Goal: Navigation & Orientation: Find specific page/section

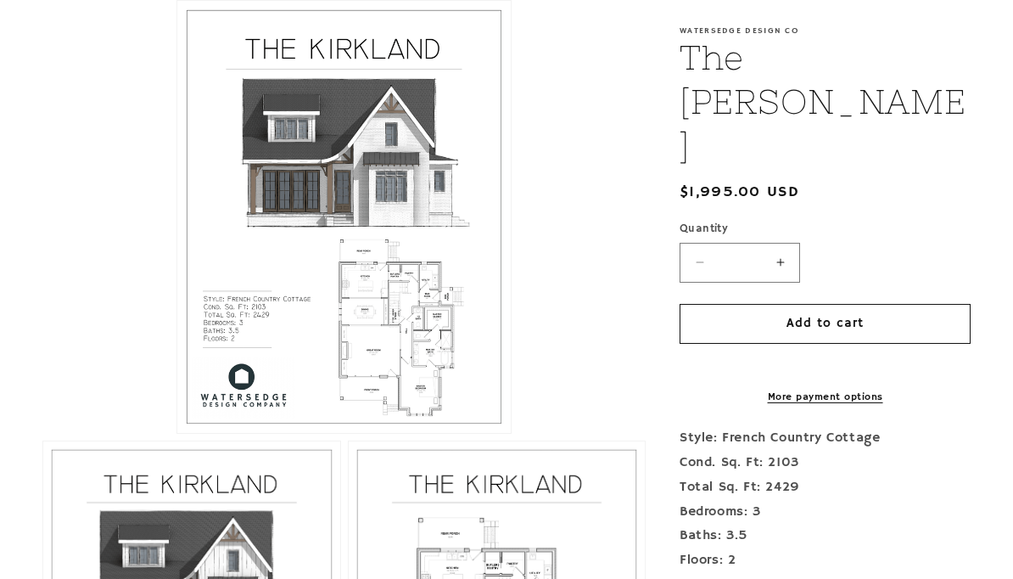
scroll to position [404, 0]
click at [177, 433] on button "Open media 1 in modal" at bounding box center [177, 433] width 0 height 0
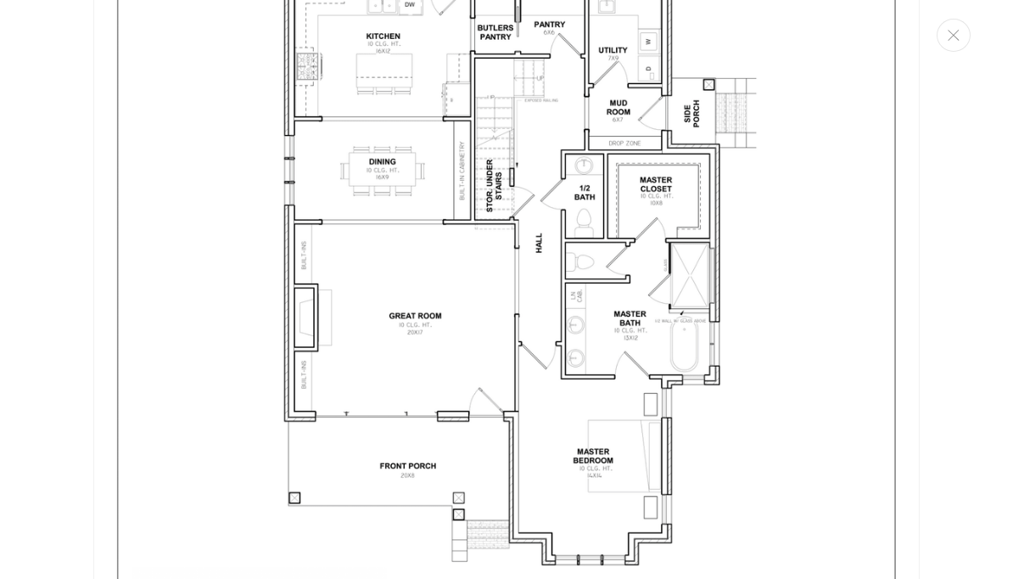
scroll to position [2494, 0]
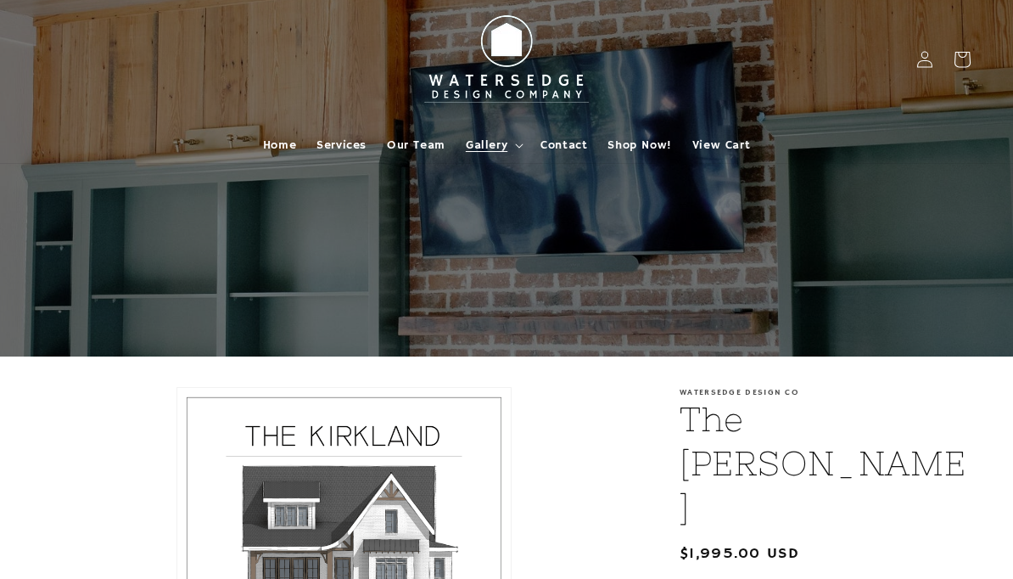
click at [497, 143] on span "Gallery" at bounding box center [487, 144] width 42 height 15
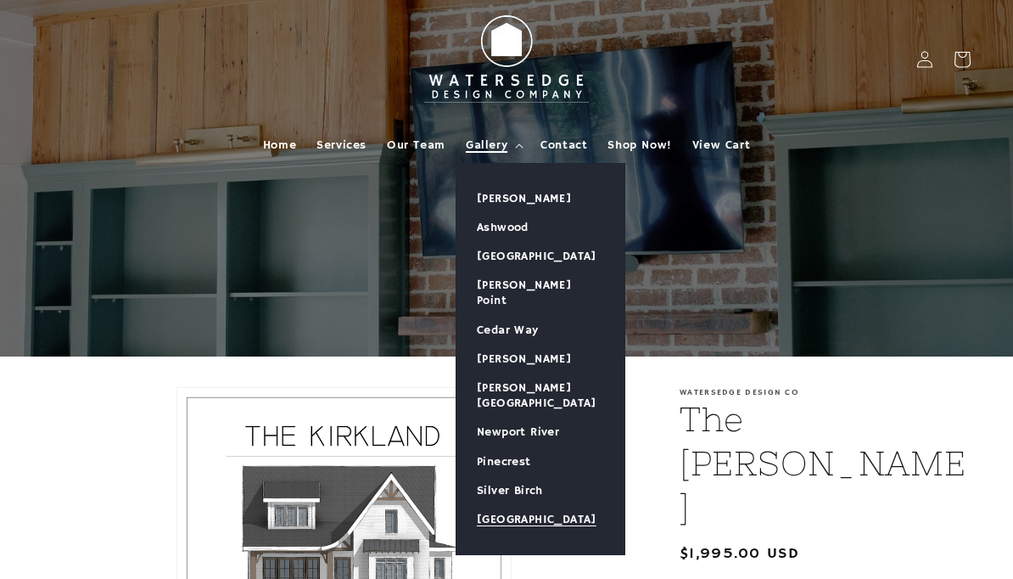
click at [557, 505] on link "[GEOGRAPHIC_DATA]" at bounding box center [540, 519] width 168 height 29
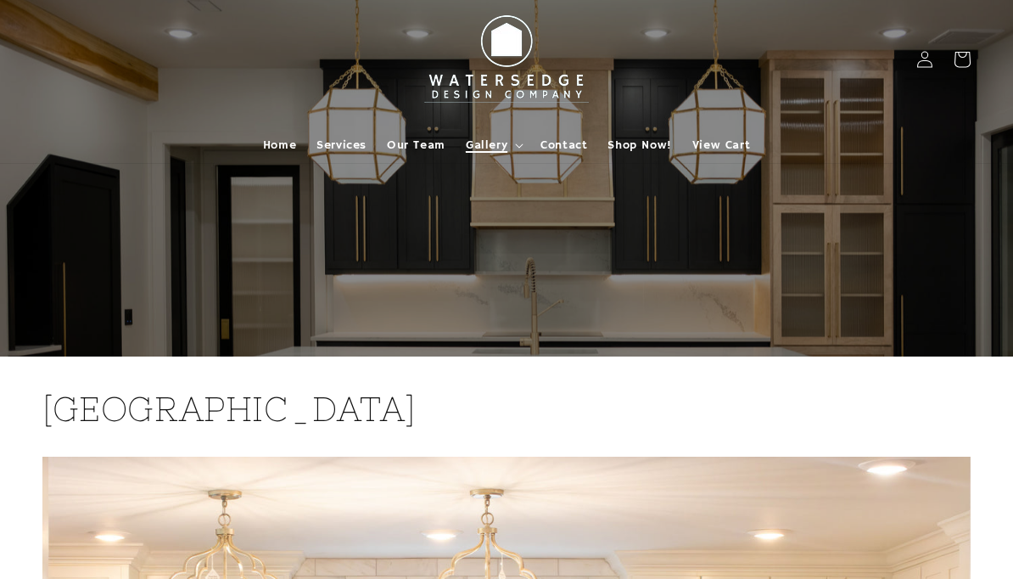
click at [484, 147] on span "Gallery" at bounding box center [487, 144] width 42 height 15
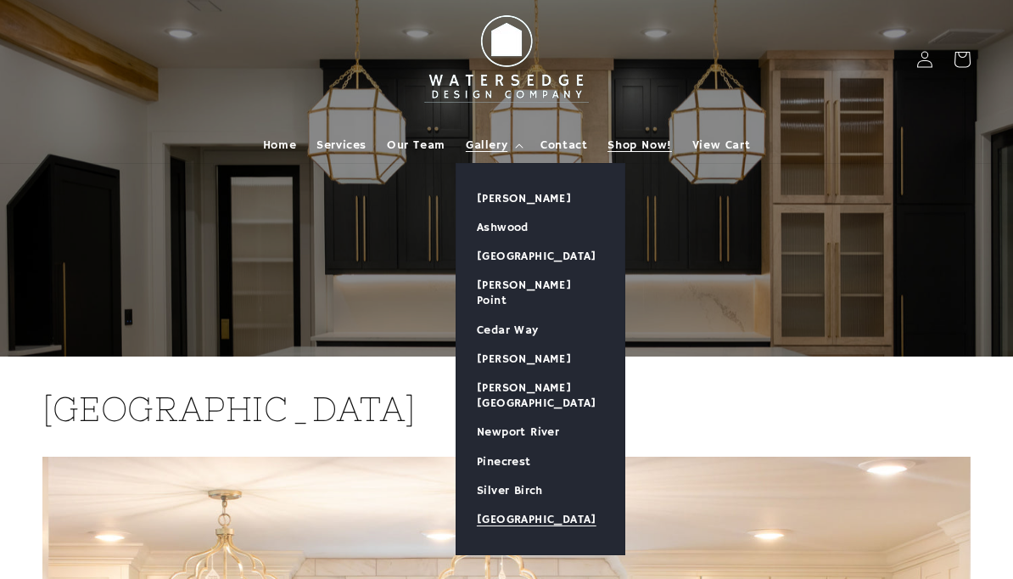
click at [653, 138] on span "Shop Now!" at bounding box center [639, 144] width 64 height 15
